Goal: Task Accomplishment & Management: Manage account settings

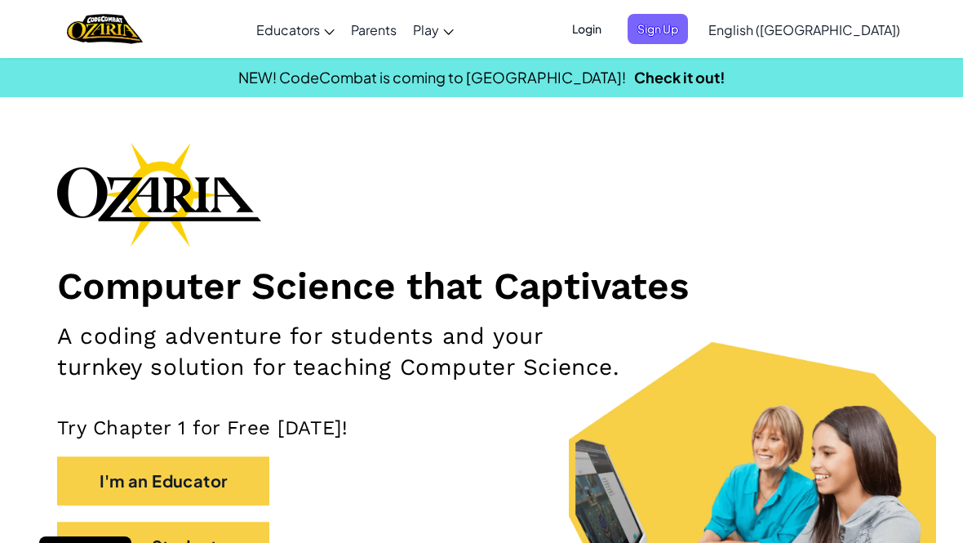
click at [611, 33] on span "Login" at bounding box center [586, 29] width 49 height 30
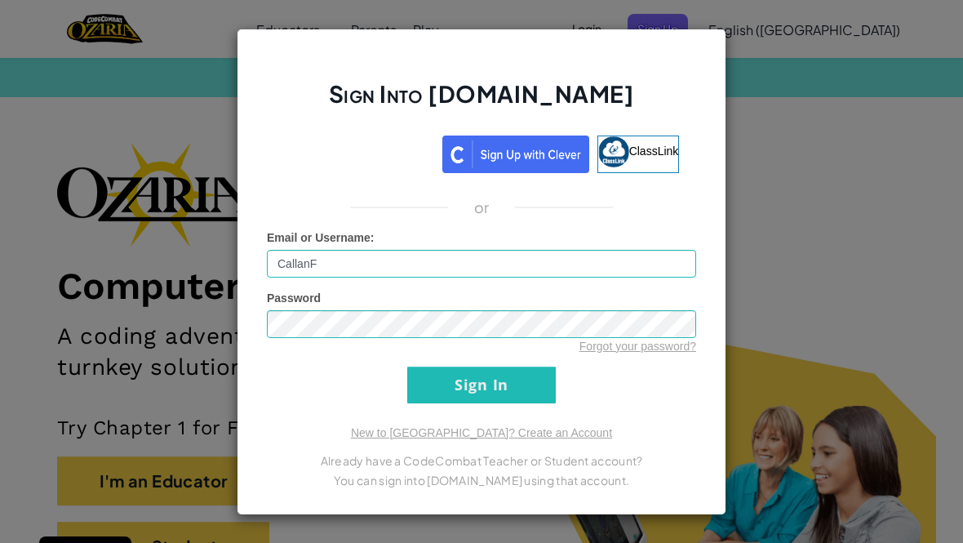
click at [503, 403] on input "Sign In" at bounding box center [481, 384] width 148 height 37
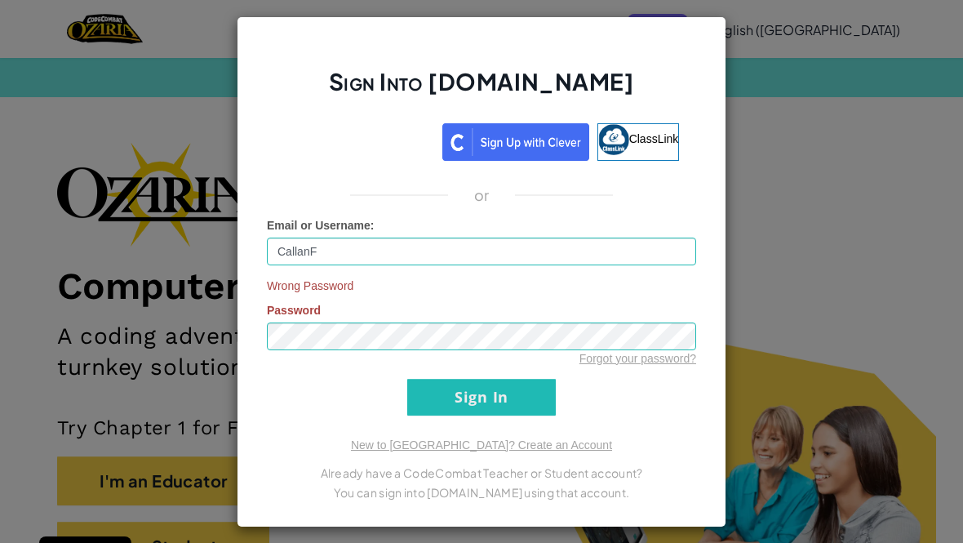
click at [517, 410] on input "Sign In" at bounding box center [481, 397] width 148 height 37
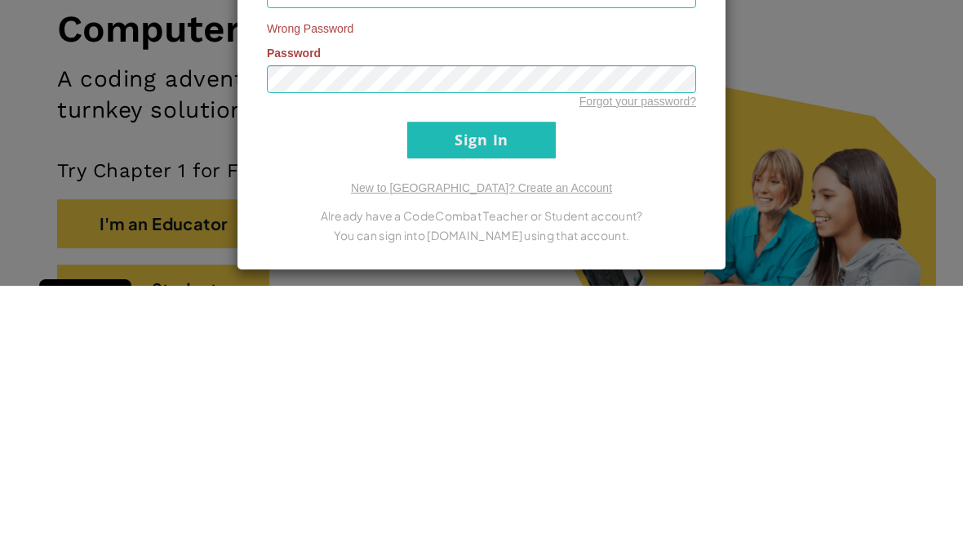
click at [501, 379] on input "Sign In" at bounding box center [481, 397] width 148 height 37
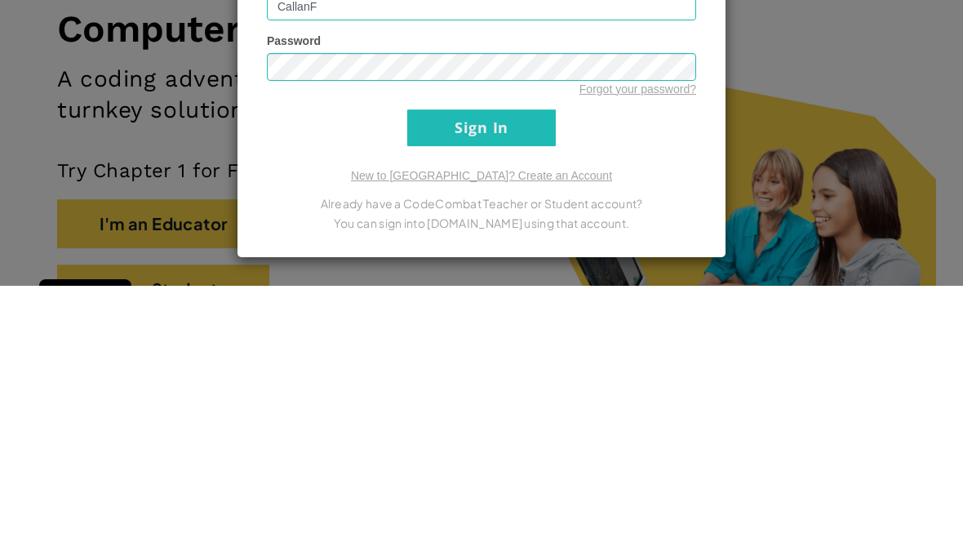
scroll to position [216, 0]
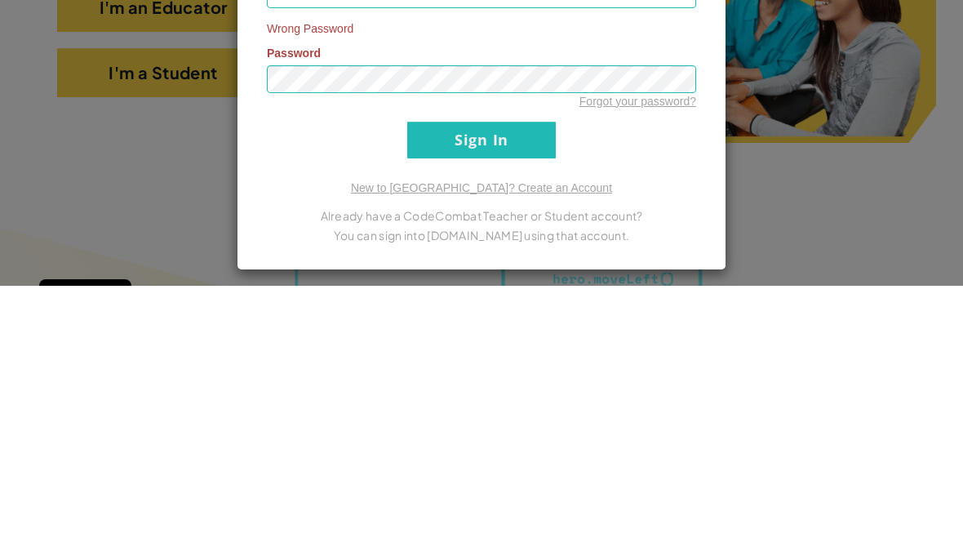
click at [488, 379] on input "Sign In" at bounding box center [481, 397] width 148 height 37
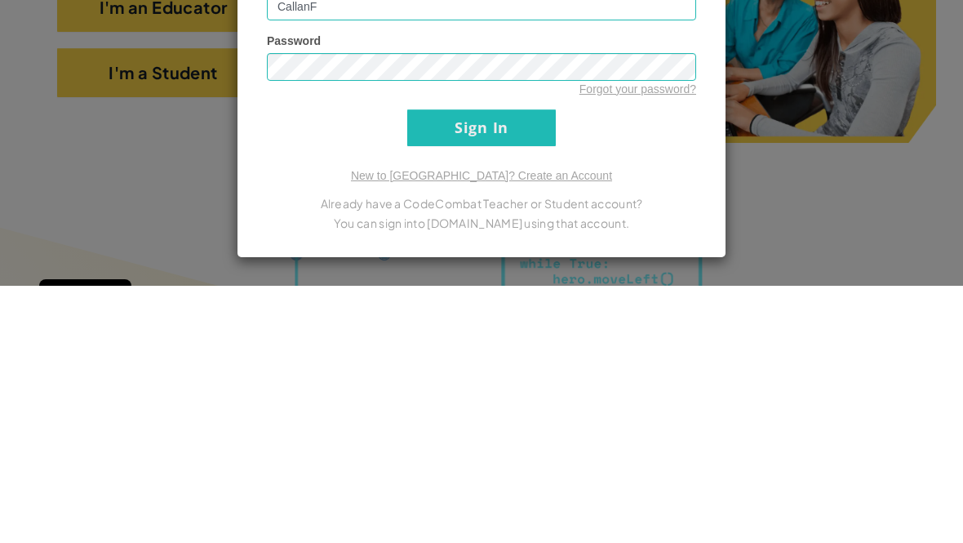
scroll to position [432, 0]
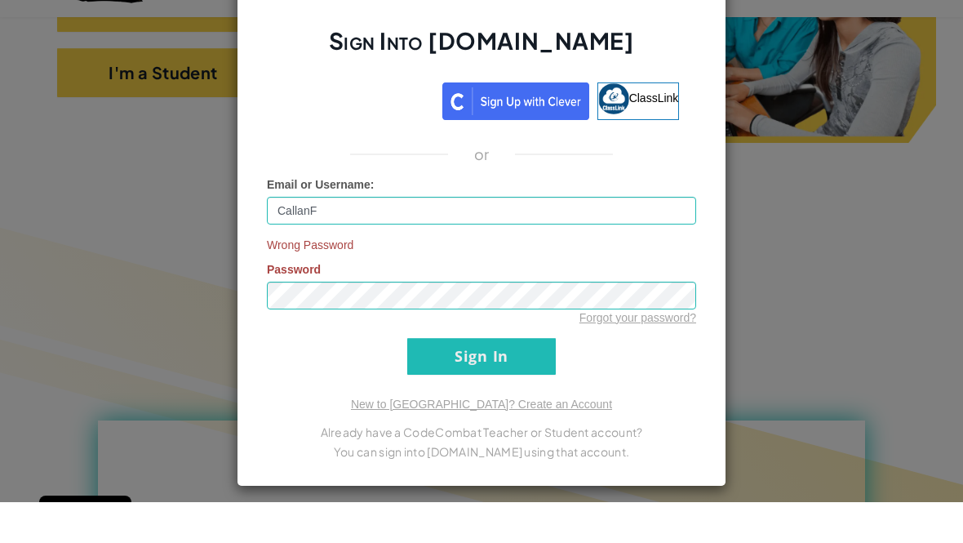
click at [863, 253] on div "Sign Into [DOMAIN_NAME] ClassLink or Email or Username : CallanF Wrong Password…" at bounding box center [481, 271] width 963 height 543
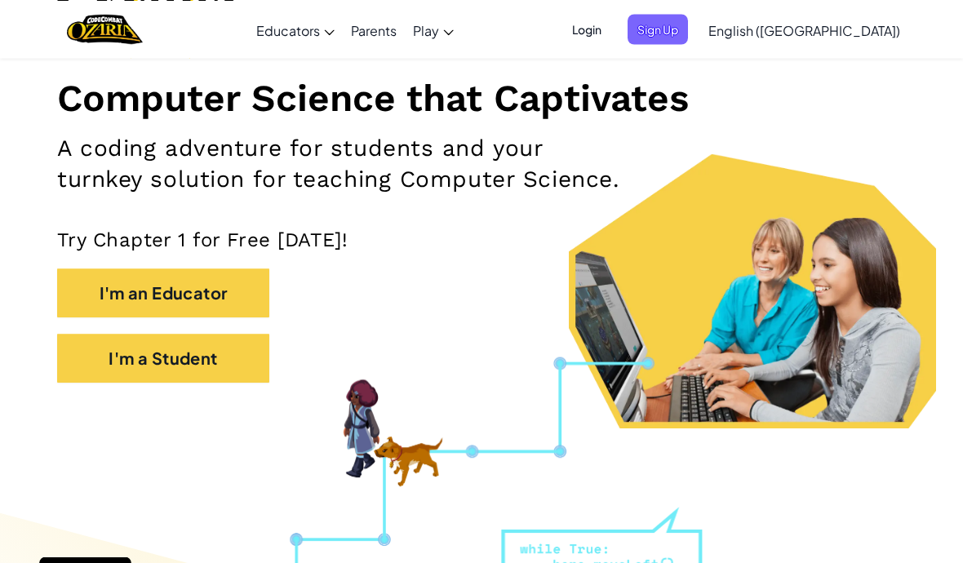
scroll to position [0, 0]
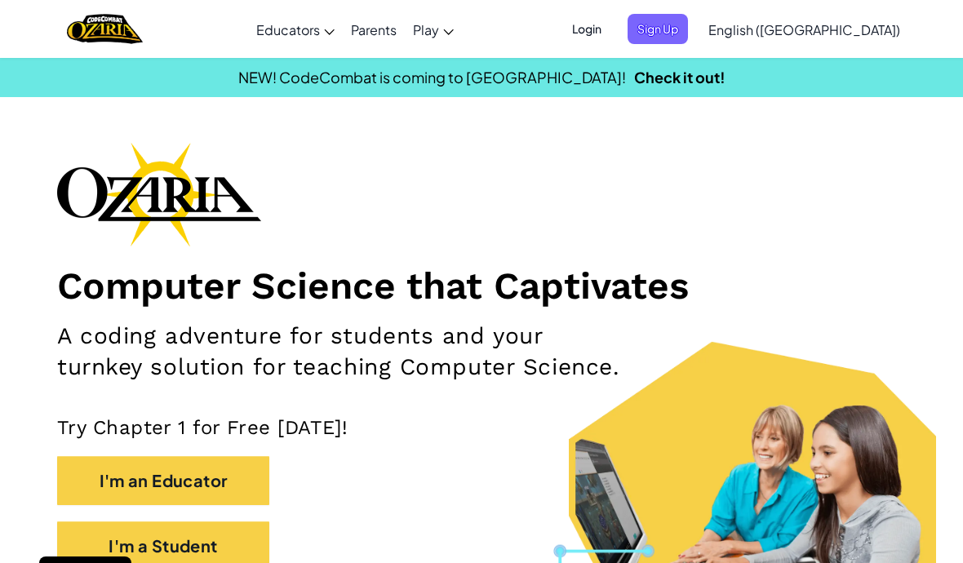
click at [611, 21] on span "Login" at bounding box center [586, 29] width 49 height 30
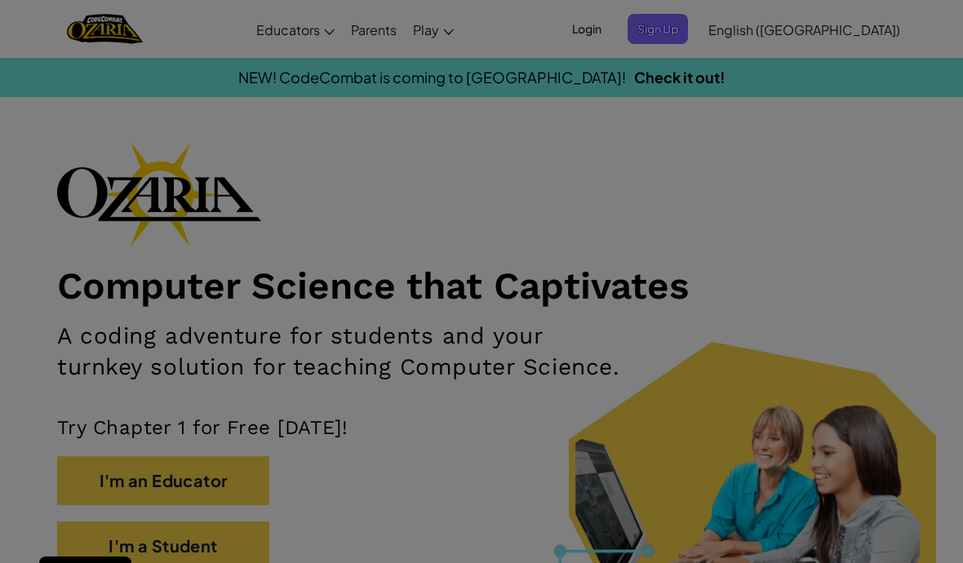
type input "CallanF"
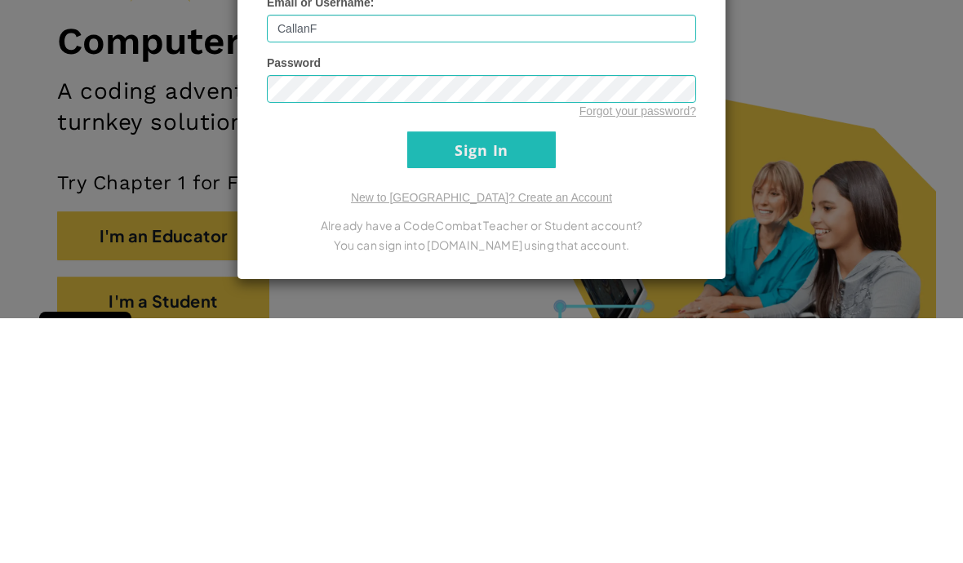
click at [649, 349] on link "Forgot your password?" at bounding box center [637, 355] width 117 height 13
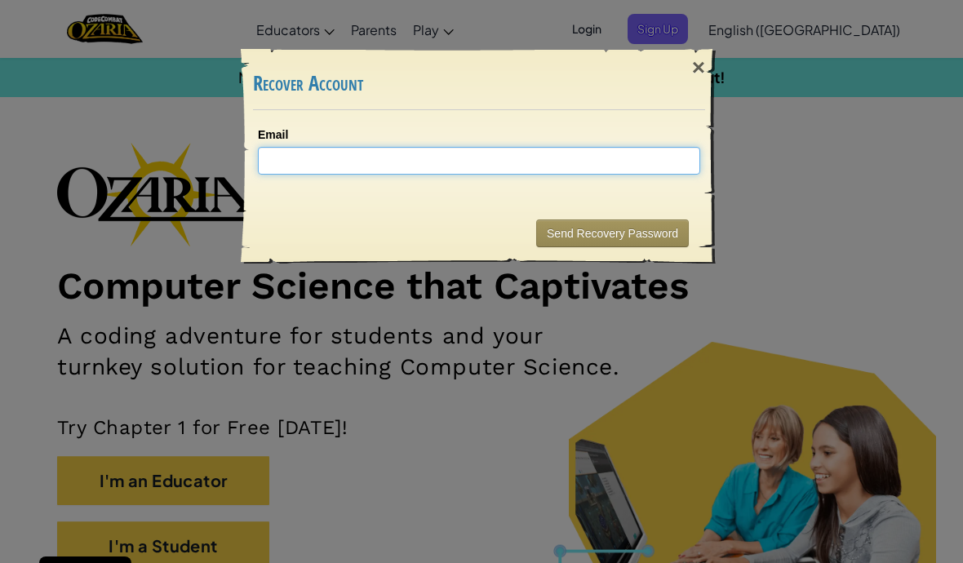
click at [630, 166] on input "Email" at bounding box center [479, 161] width 442 height 28
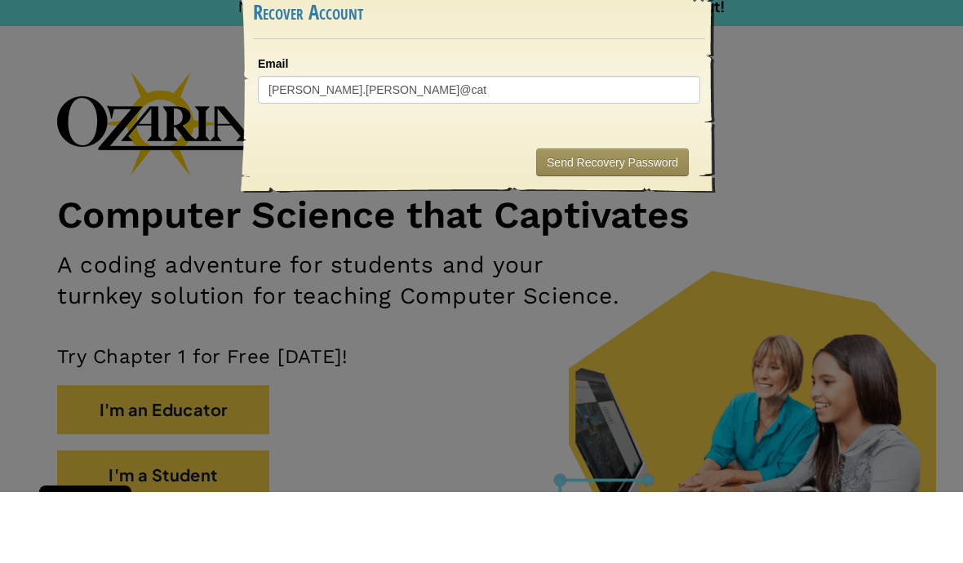
scroll to position [30, 0]
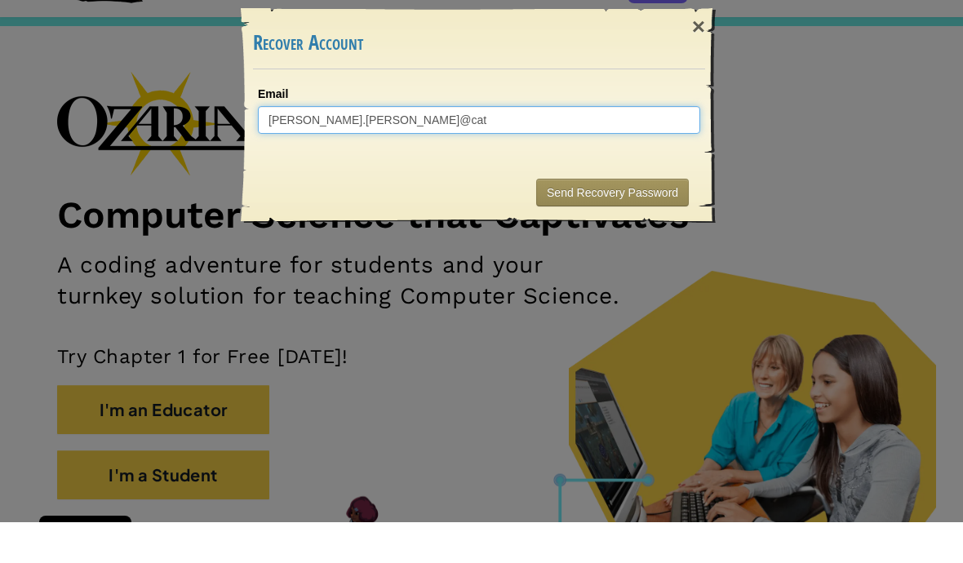
type input "[PERSON_NAME].[PERSON_NAME]@cat"
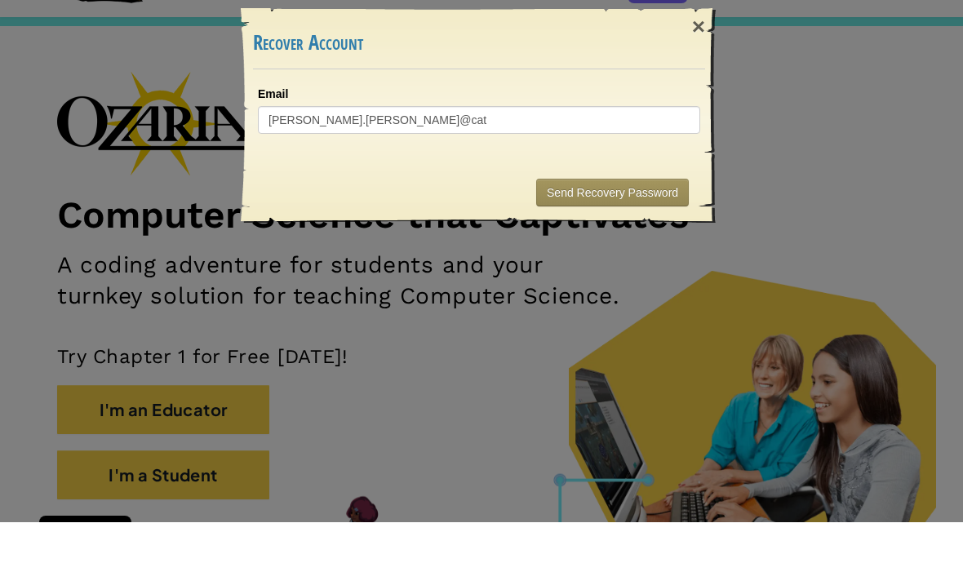
click at [821, 374] on div "× Recover Account Email [PERSON_NAME].[PERSON_NAME]@cat Sending... Send Recover…" at bounding box center [481, 281] width 963 height 563
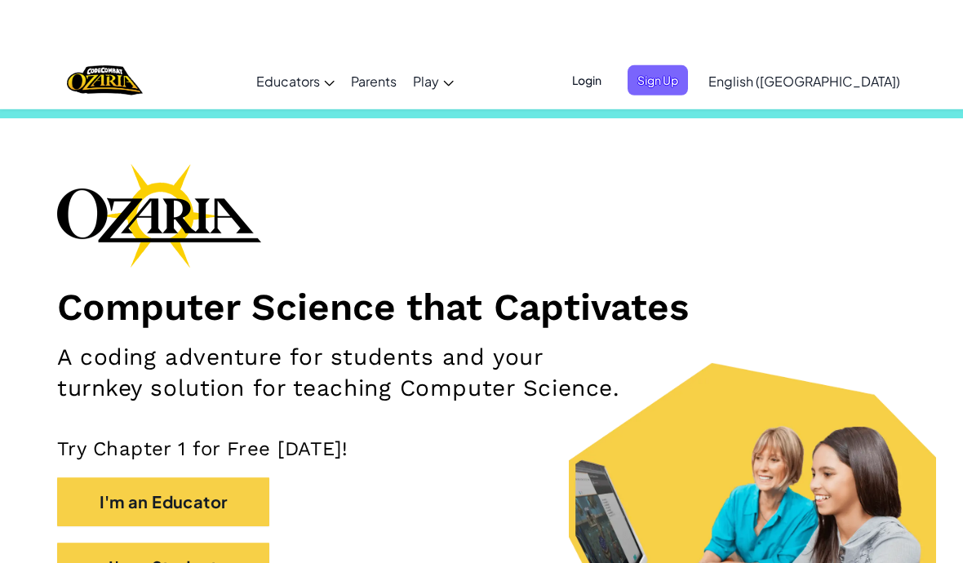
scroll to position [0, 0]
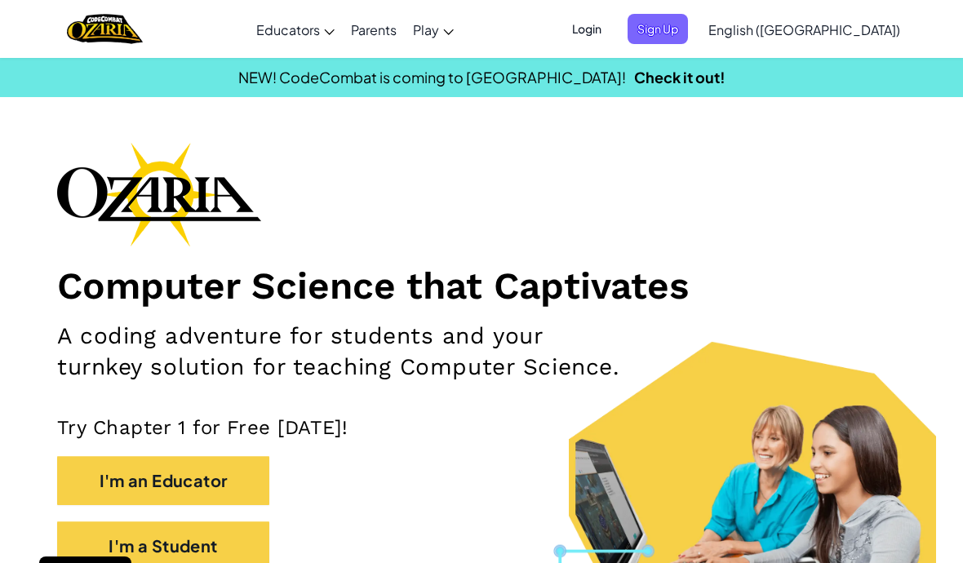
click at [611, 25] on span "Login" at bounding box center [586, 29] width 49 height 30
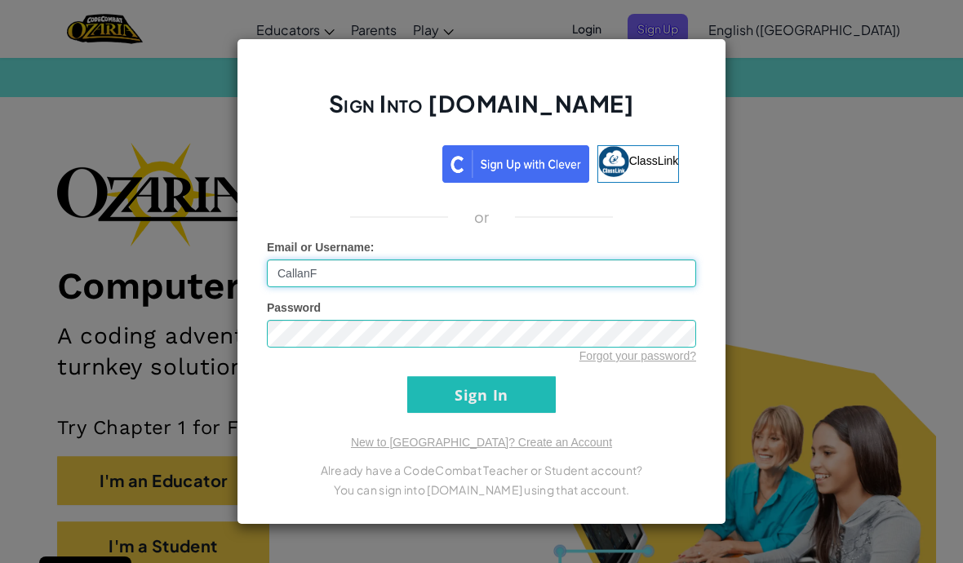
click at [529, 275] on input "CallanF" at bounding box center [481, 273] width 429 height 28
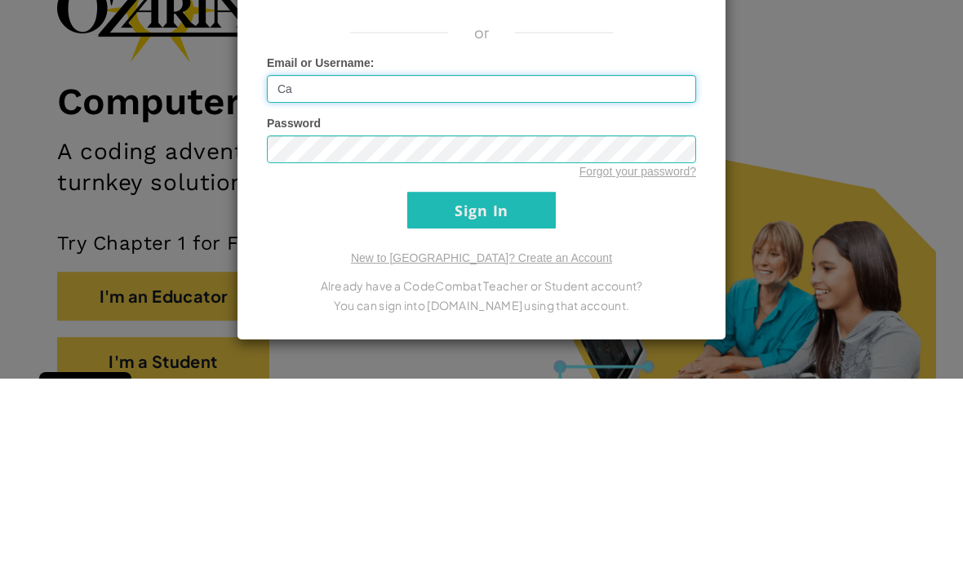
type input "C"
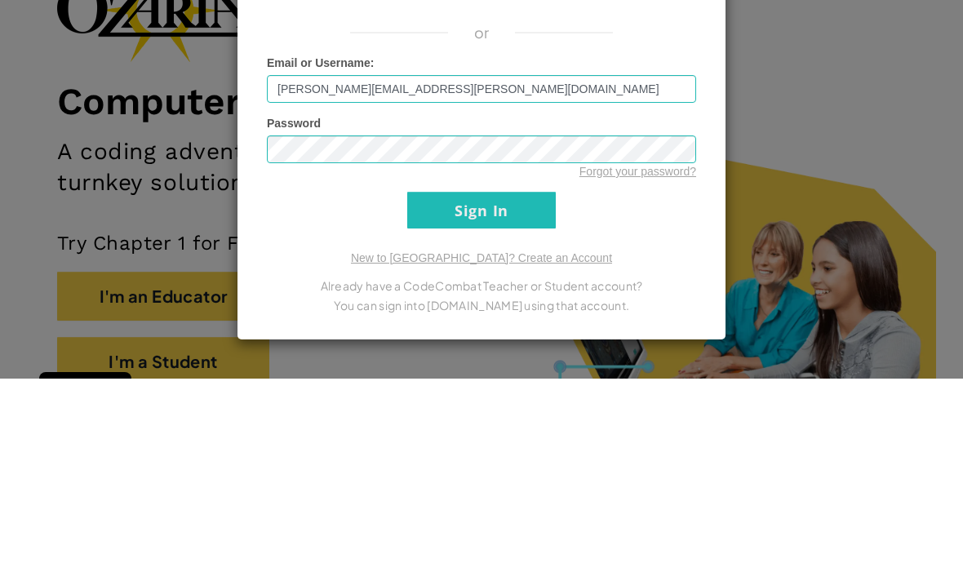
scroll to position [144, 0]
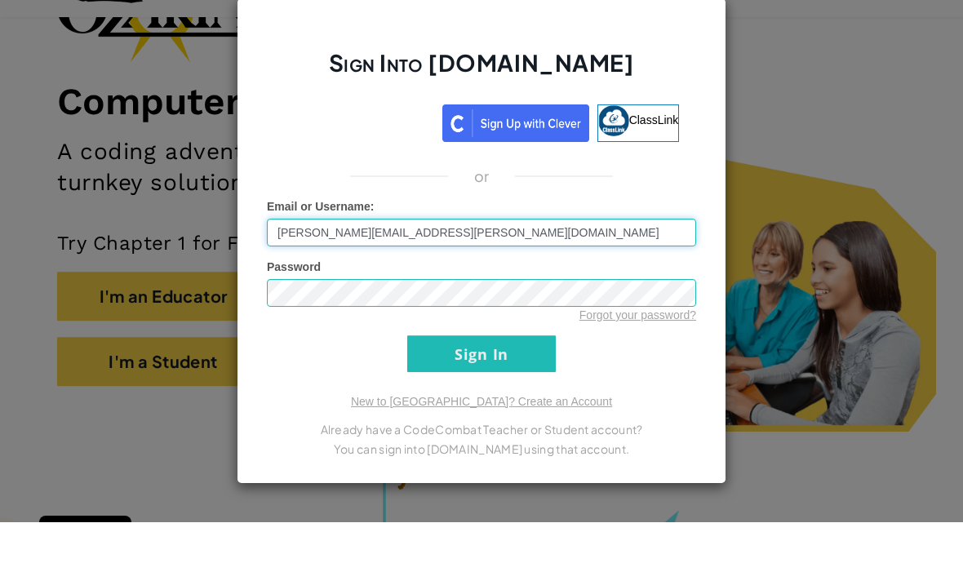
type input "[PERSON_NAME][EMAIL_ADDRESS][PERSON_NAME][DOMAIN_NAME]"
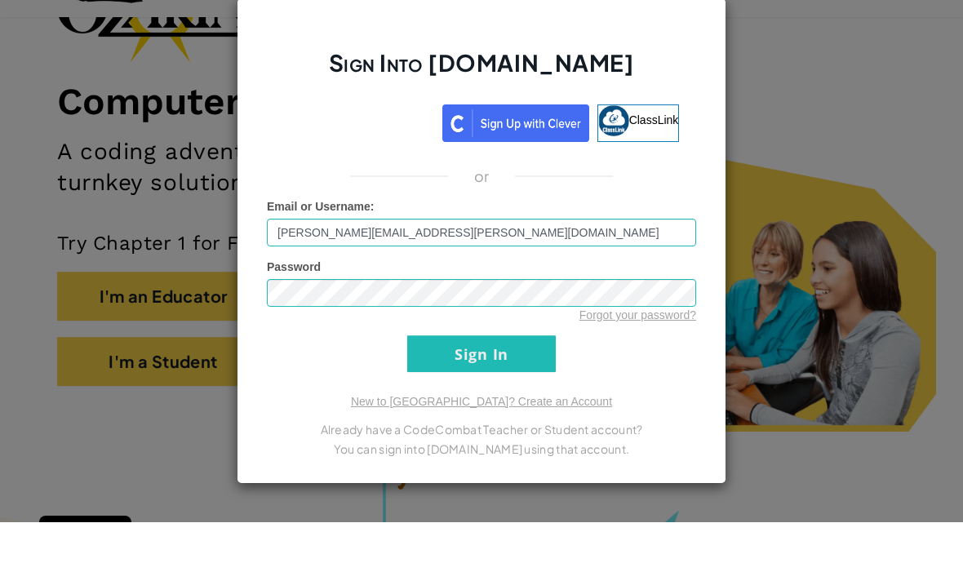
click at [517, 376] on input "Sign In" at bounding box center [481, 394] width 148 height 37
